Goal: Check status: Check status

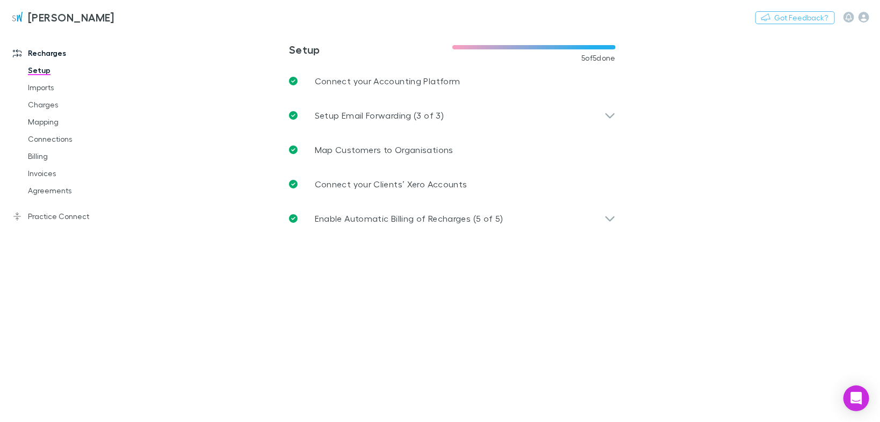
click at [47, 106] on link "Charges" at bounding box center [79, 104] width 124 height 17
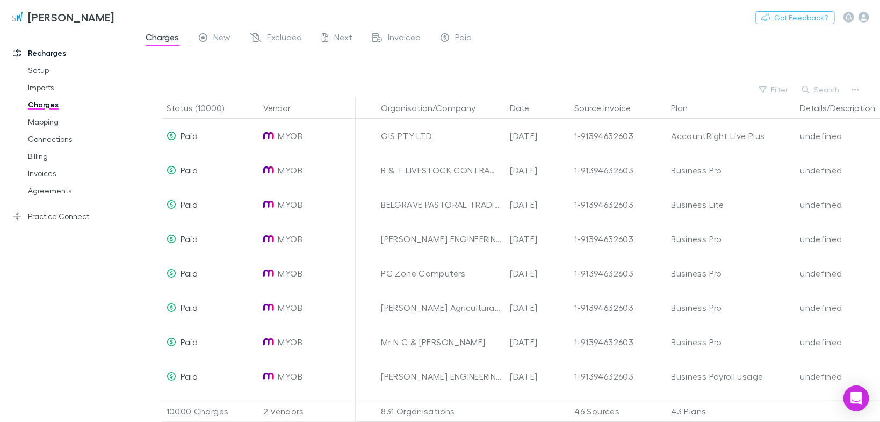
click at [833, 91] on button "Search" at bounding box center [821, 89] width 49 height 13
type input "****"
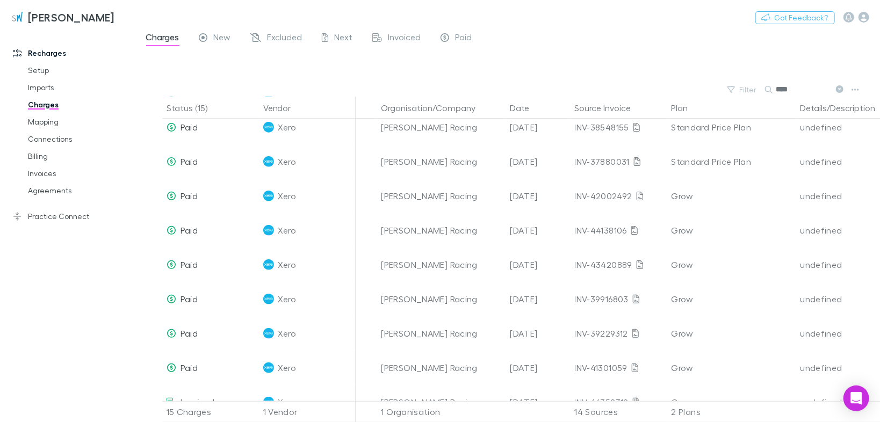
scroll to position [243, 0]
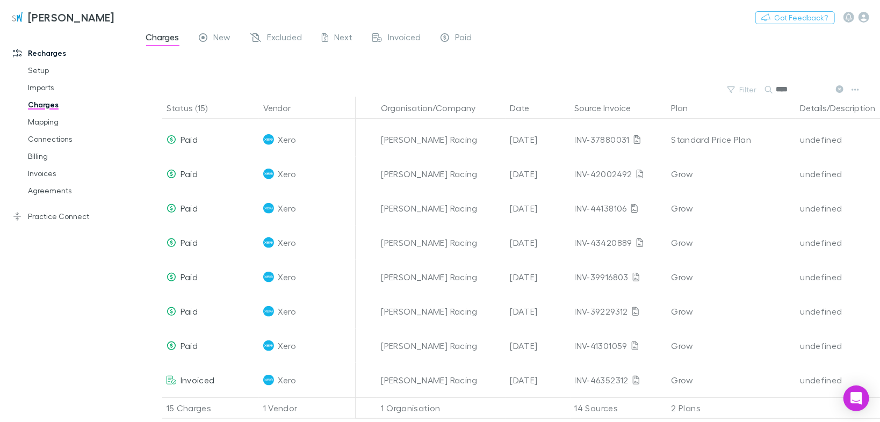
click at [536, 376] on div "[DATE]" at bounding box center [538, 380] width 64 height 34
click at [211, 377] on span "Invoiced" at bounding box center [198, 380] width 34 height 10
click at [635, 376] on icon at bounding box center [636, 380] width 6 height 9
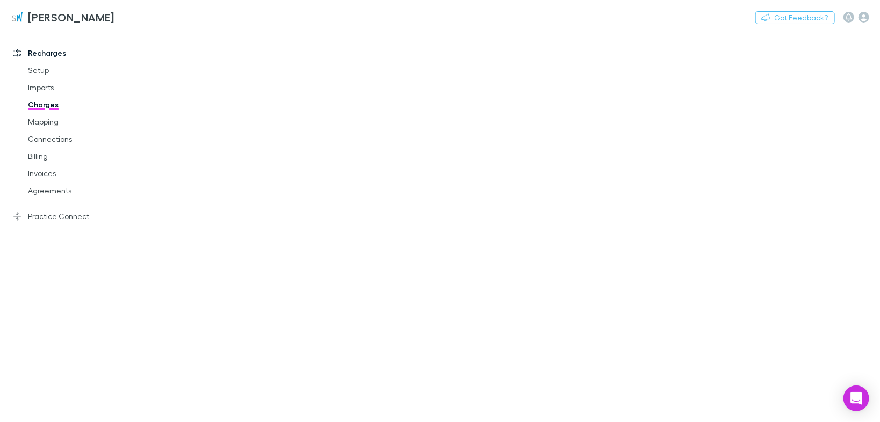
click at [186, 119] on main at bounding box center [508, 226] width 744 height 392
click at [37, 169] on link "Invoices" at bounding box center [79, 173] width 124 height 17
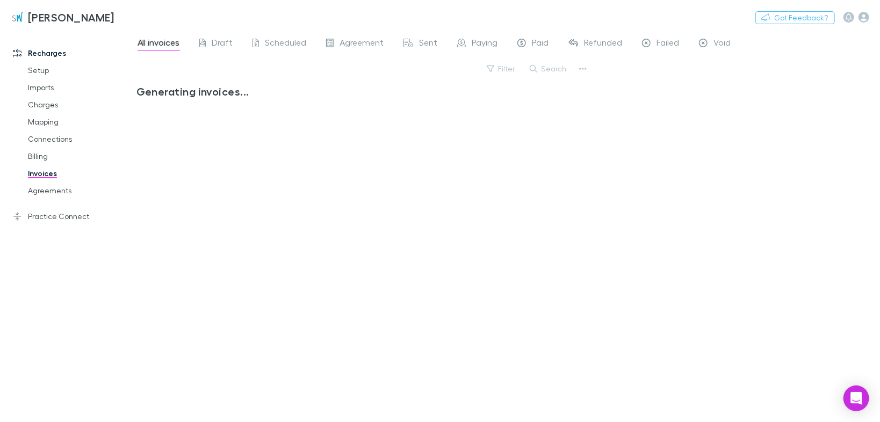
click at [414, 40] on div "Sent" at bounding box center [421, 44] width 34 height 14
click at [535, 68] on icon "button" at bounding box center [534, 69] width 8 height 8
type input "****"
